Goal: Download file/media

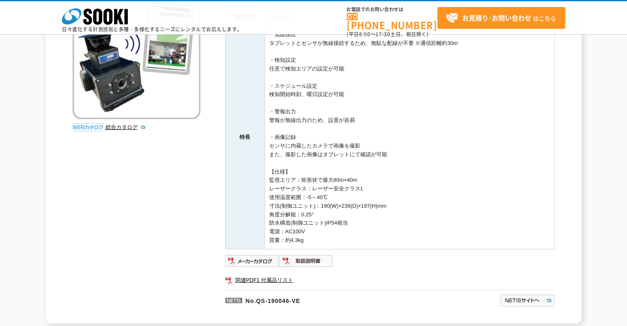
scroll to position [165, 0]
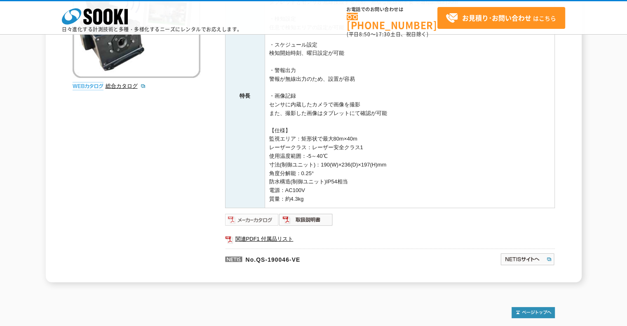
click at [245, 220] on img at bounding box center [252, 219] width 54 height 13
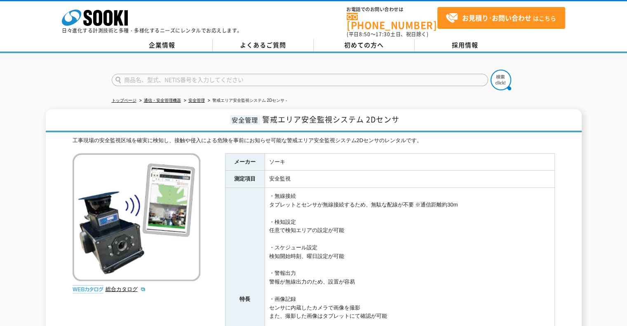
scroll to position [206, 0]
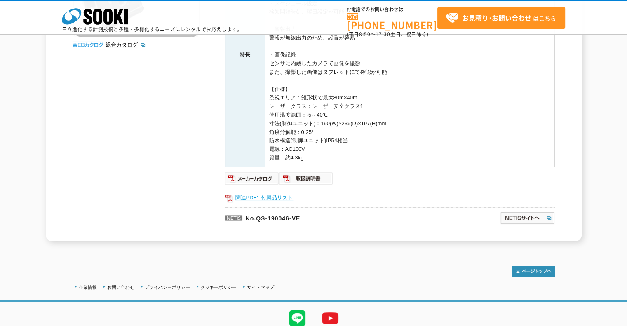
click at [282, 198] on link "関連PDF1 付属品リスト" at bounding box center [390, 197] width 330 height 11
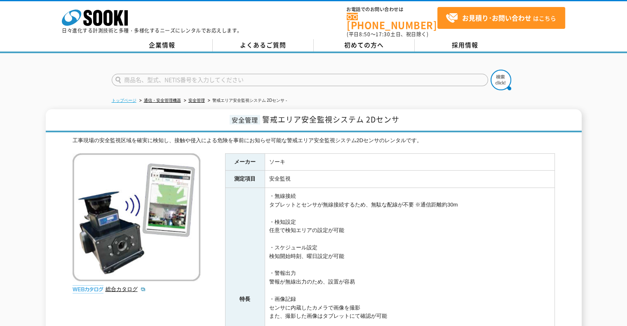
click at [130, 98] on link "トップページ" at bounding box center [124, 100] width 25 height 5
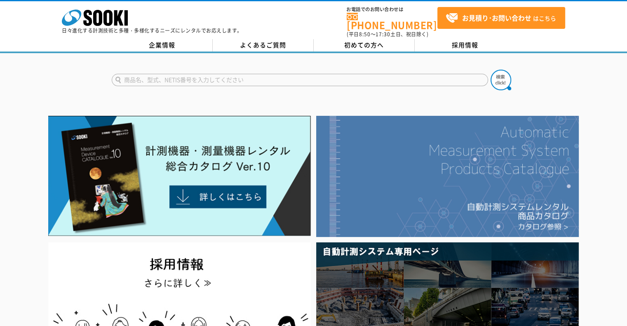
click at [463, 181] on img at bounding box center [447, 176] width 262 height 121
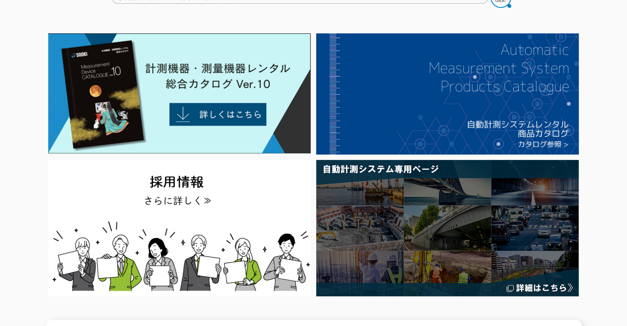
scroll to position [41, 0]
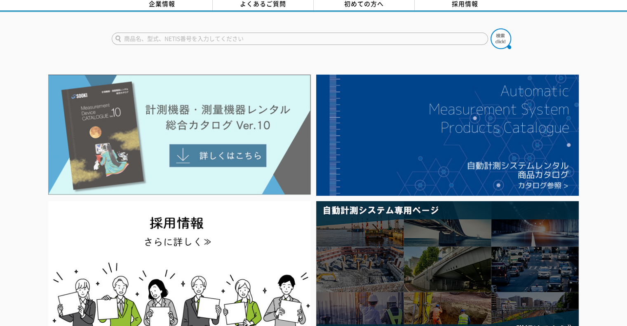
click at [205, 135] on img at bounding box center [179, 135] width 262 height 120
